Goal: Subscribe to service/newsletter

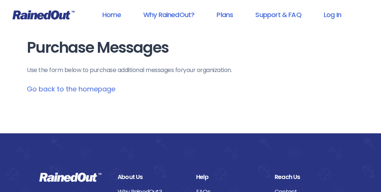
click at [115, 94] on link "Go back to the homepage" at bounding box center [71, 88] width 88 height 9
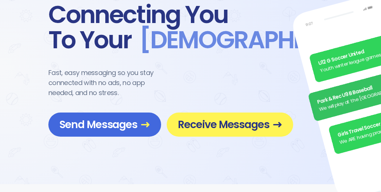
scroll to position [44, 0]
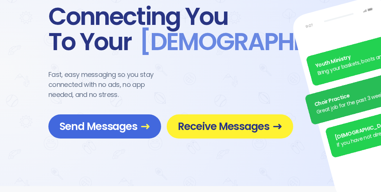
click at [214, 123] on span "Receive Messages" at bounding box center [230, 126] width 104 height 13
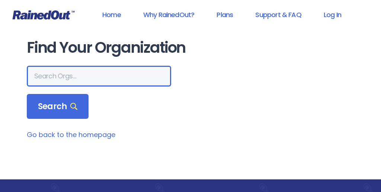
click at [98, 87] on input "text" at bounding box center [99, 76] width 144 height 21
type input "poplar heights"
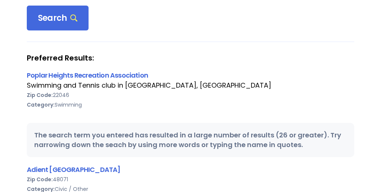
scroll to position [90, 0]
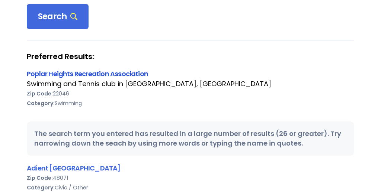
click at [118, 78] on link "Poplar Heights Recreation Association" at bounding box center [87, 73] width 121 height 9
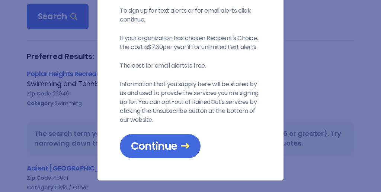
scroll to position [84, 0]
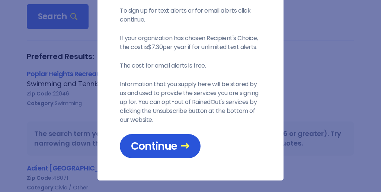
click at [155, 153] on span "Continue" at bounding box center [160, 146] width 58 height 13
